Goal: Task Accomplishment & Management: Use online tool/utility

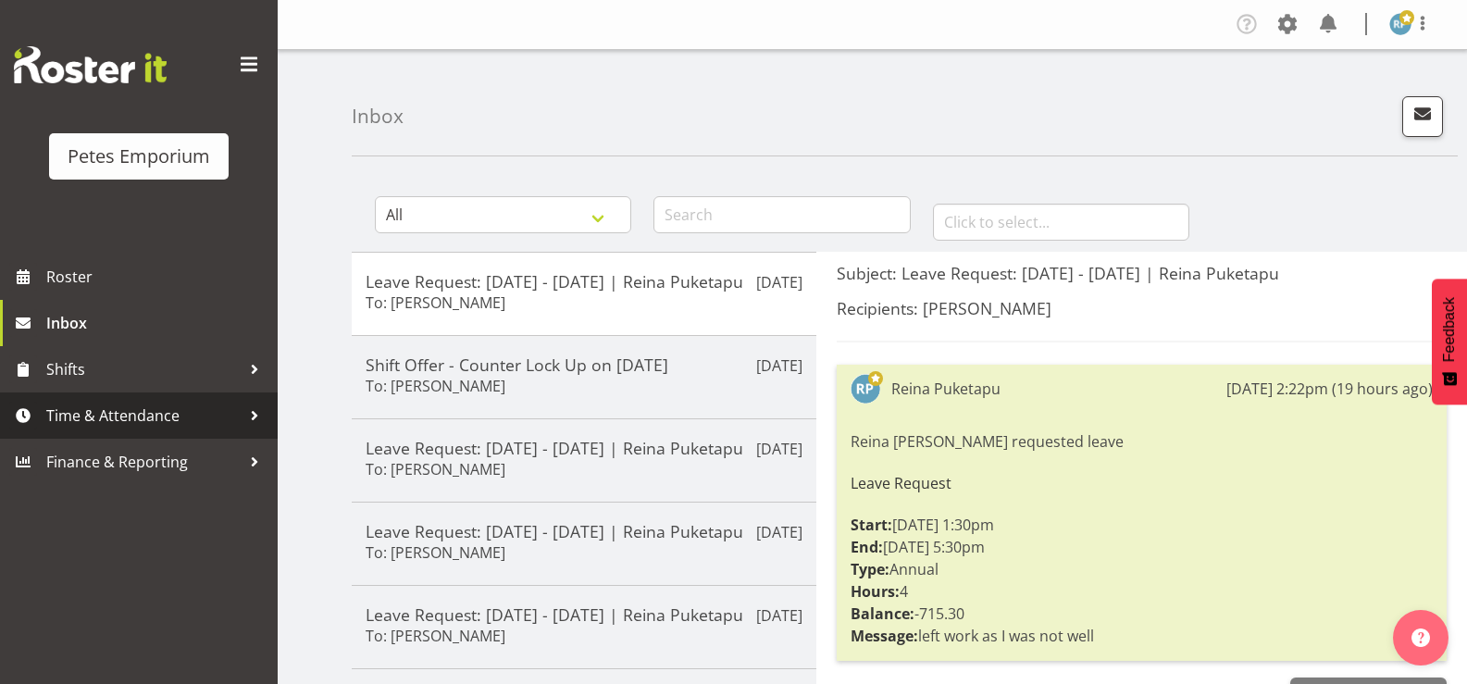
click at [111, 426] on span "Time & Attendance" at bounding box center [143, 416] width 194 height 28
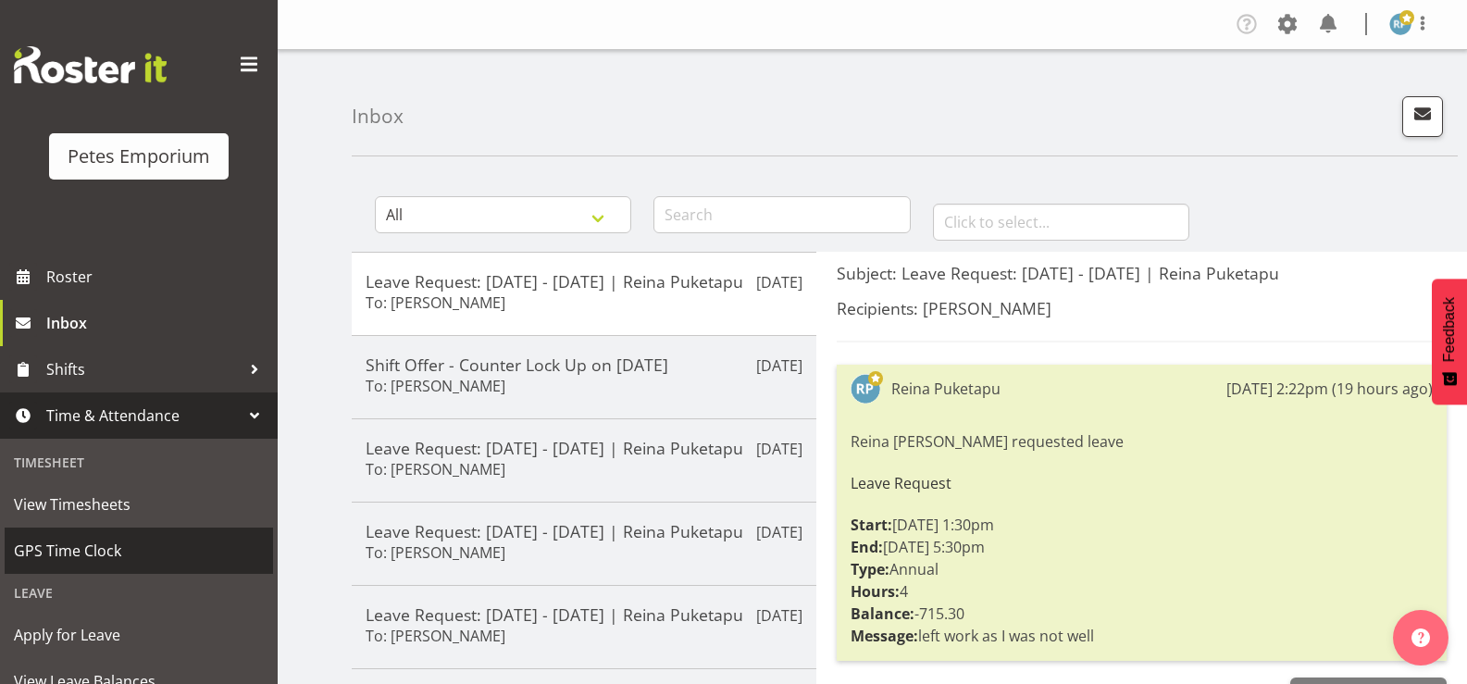
click at [111, 551] on span "GPS Time Clock" at bounding box center [139, 551] width 250 height 28
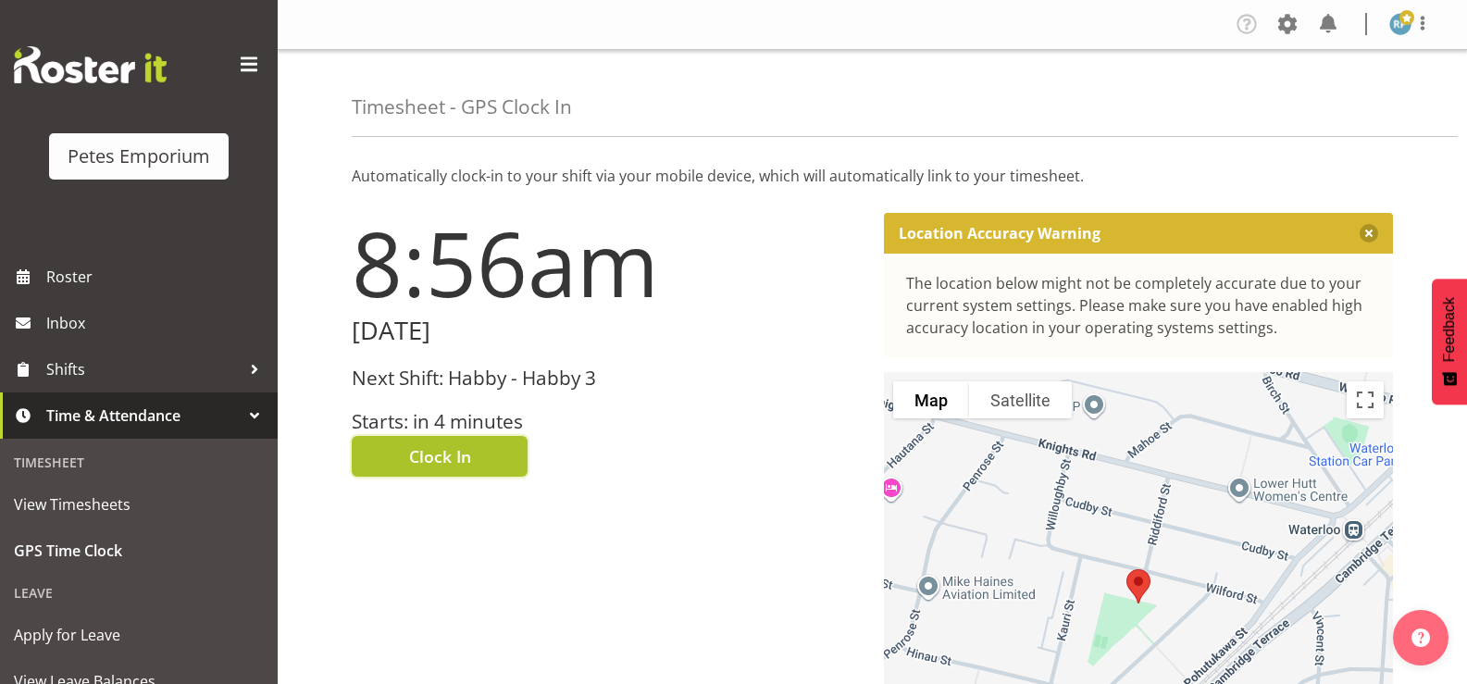
click at [467, 462] on span "Clock In" at bounding box center [440, 456] width 62 height 24
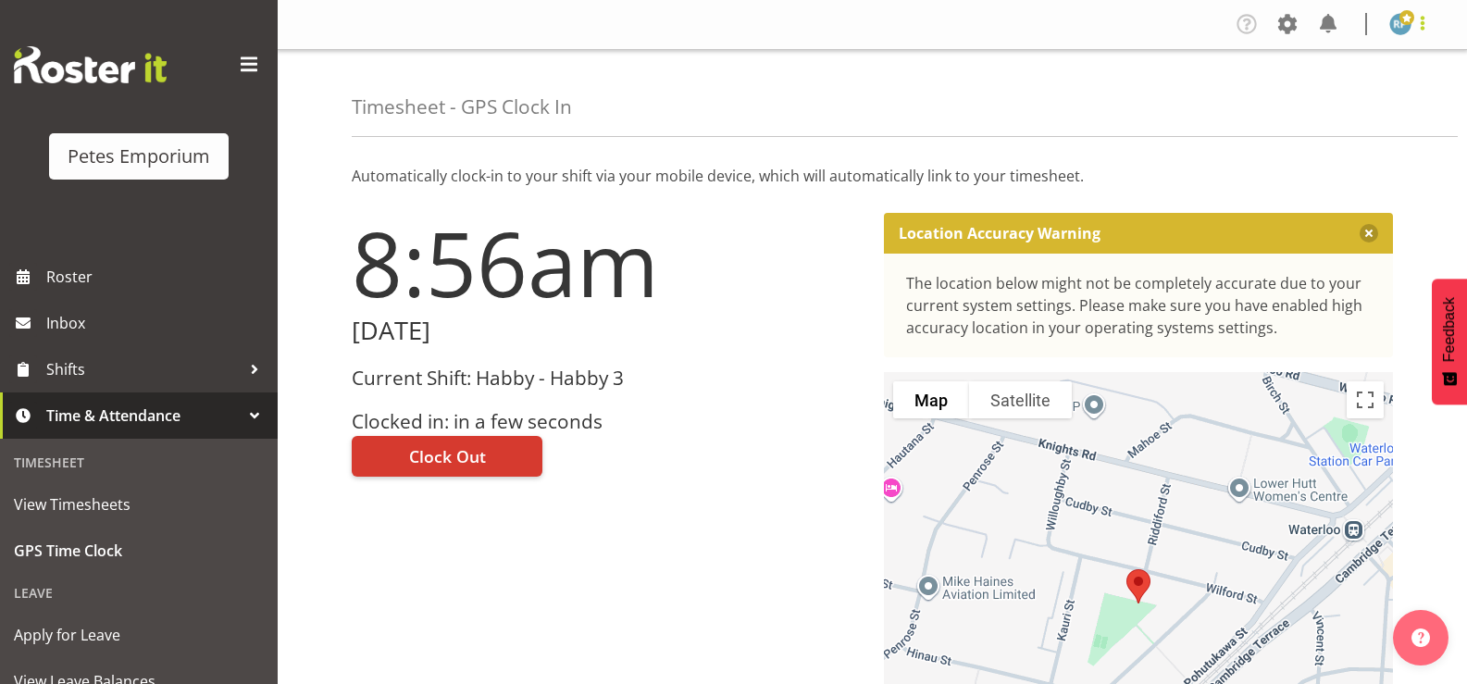
click at [1419, 19] on span at bounding box center [1423, 23] width 22 height 22
click at [1297, 98] on link "Log Out" at bounding box center [1345, 97] width 178 height 33
